Goal: Register for event/course

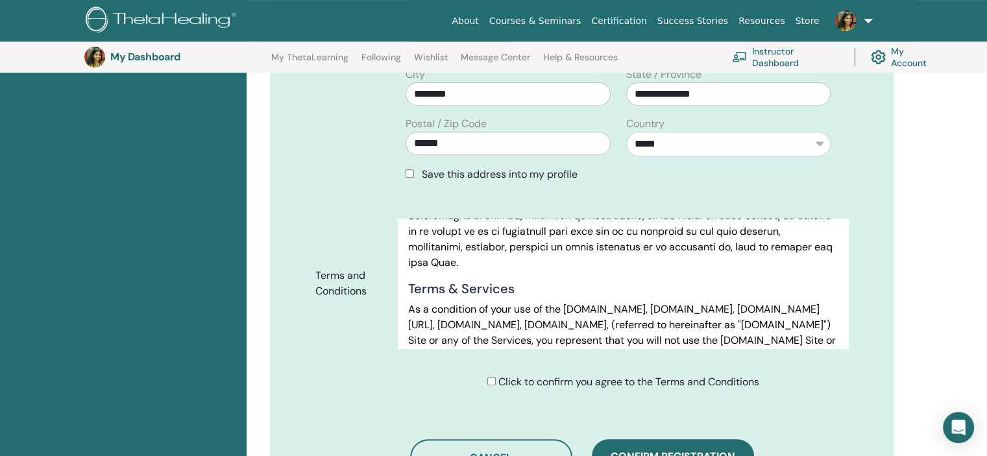
scroll to position [745, 0]
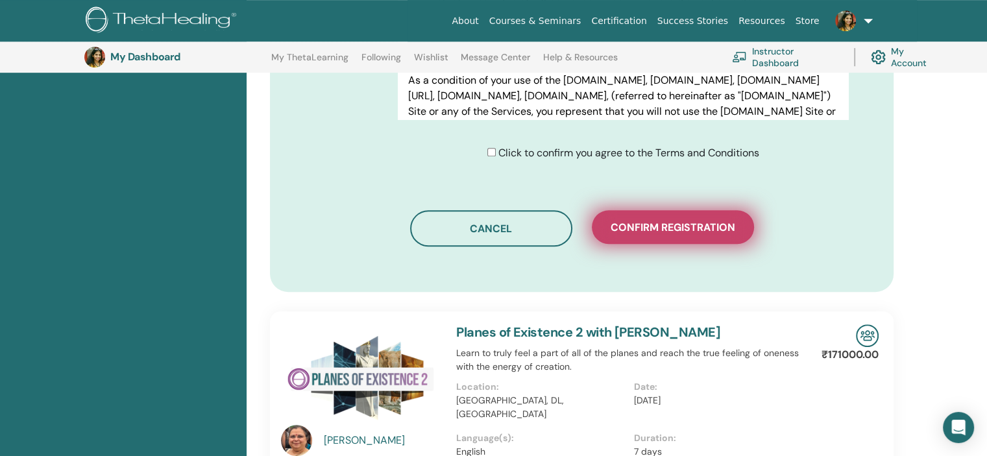
click at [709, 221] on span "Confirm registration" at bounding box center [673, 228] width 125 height 14
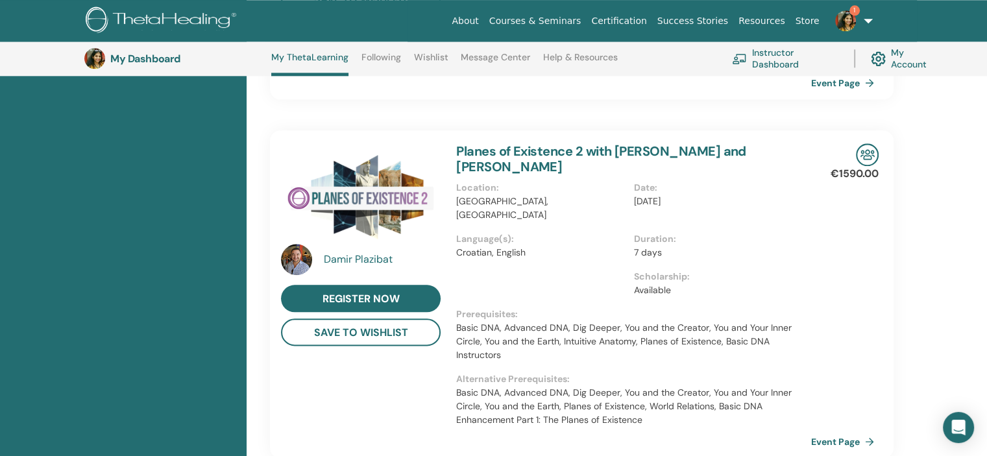
scroll to position [1526, 0]
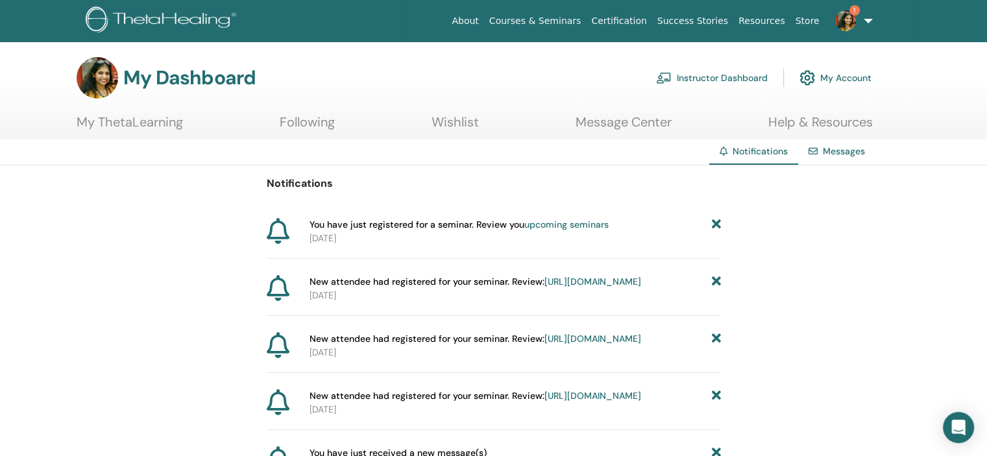
click at [718, 218] on icon at bounding box center [715, 225] width 9 height 14
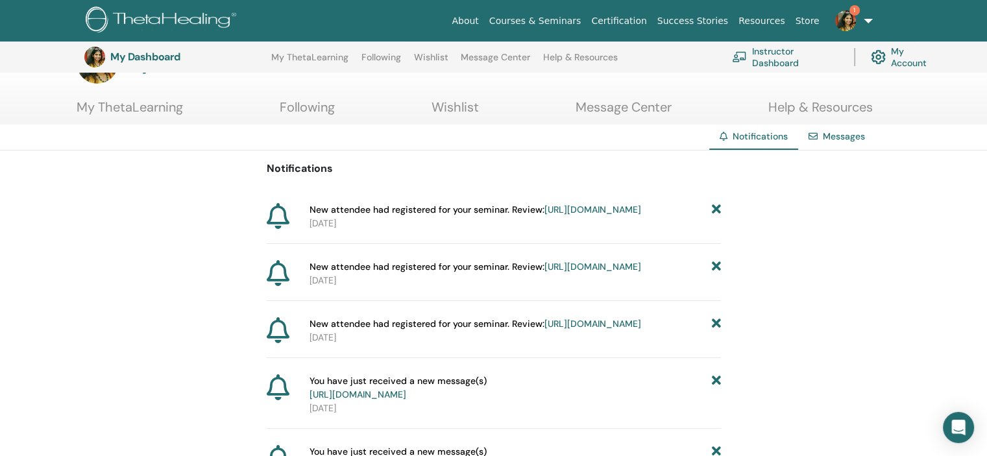
scroll to position [161, 0]
